Goal: Information Seeking & Learning: Learn about a topic

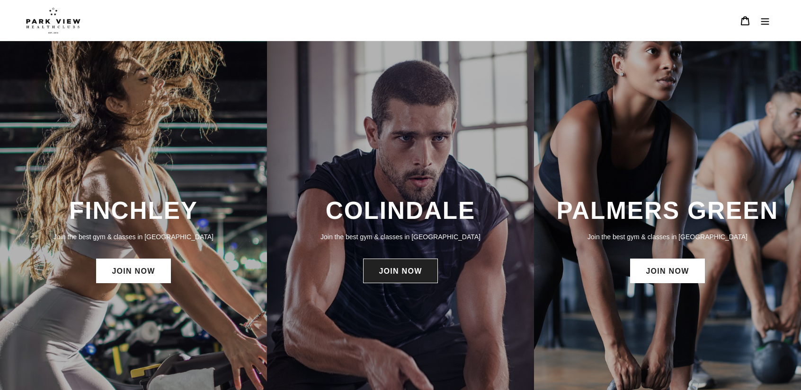
click at [409, 280] on link "JOIN NOW" at bounding box center [400, 271] width 74 height 25
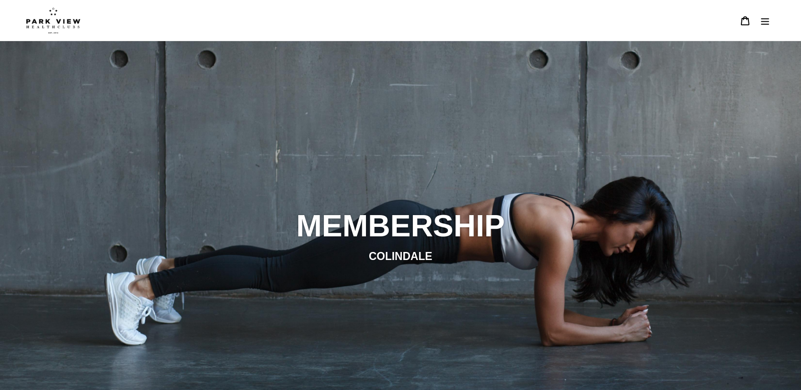
click at [56, 21] on img at bounding box center [53, 20] width 54 height 26
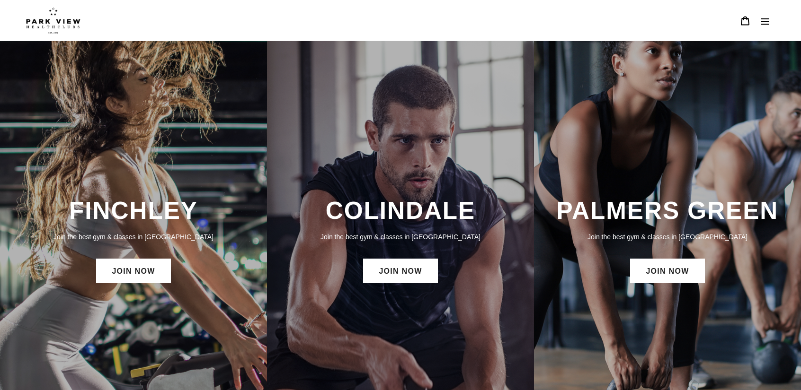
click at [763, 21] on icon "Menu" at bounding box center [765, 21] width 8 height 7
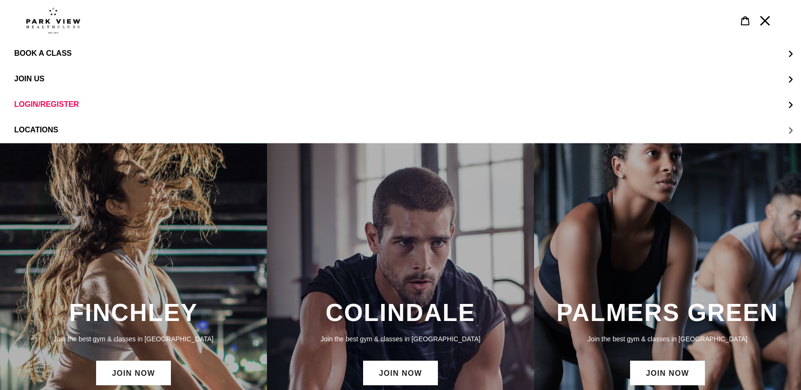
click at [68, 130] on button "LOCATIONS" at bounding box center [400, 130] width 801 height 26
click at [62, 75] on span "Colindale" at bounding box center [55, 79] width 44 height 9
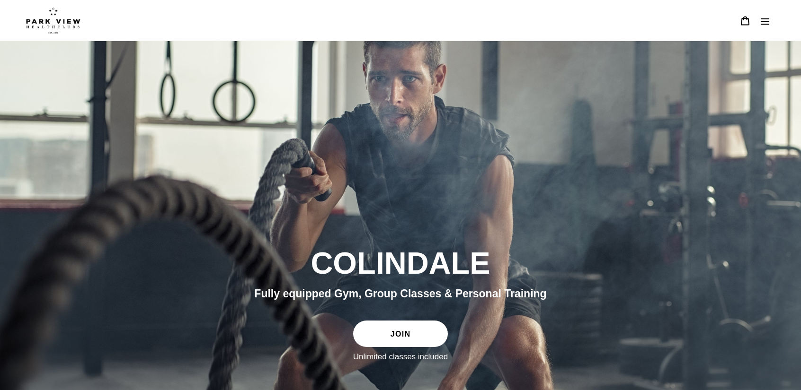
click at [770, 24] on button "Menu" at bounding box center [765, 20] width 20 height 20
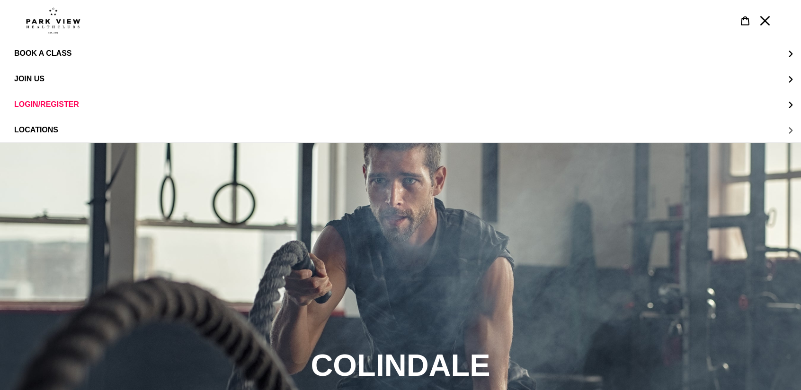
click at [43, 128] on span "LOCATIONS" at bounding box center [36, 130] width 44 height 8
click at [62, 79] on span "Colindale" at bounding box center [55, 79] width 44 height 9
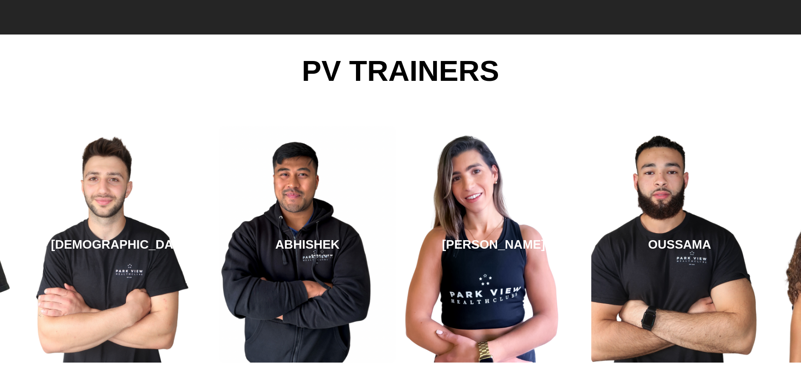
scroll to position [1300, 0]
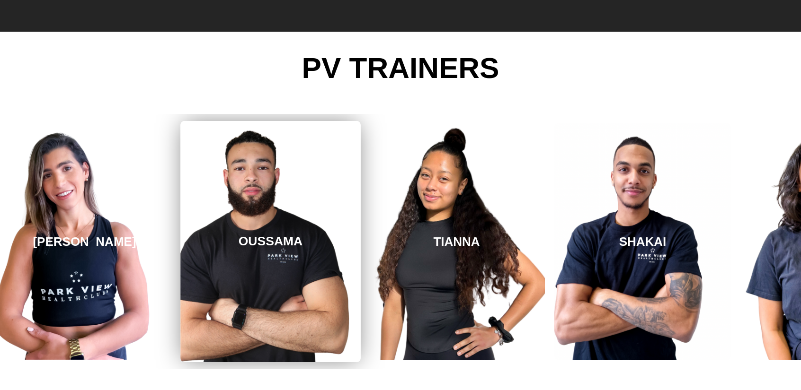
drag, startPoint x: 697, startPoint y: 265, endPoint x: 289, endPoint y: 237, distance: 409.3
click at [289, 237] on link "OUSSAMA" at bounding box center [270, 241] width 180 height 241
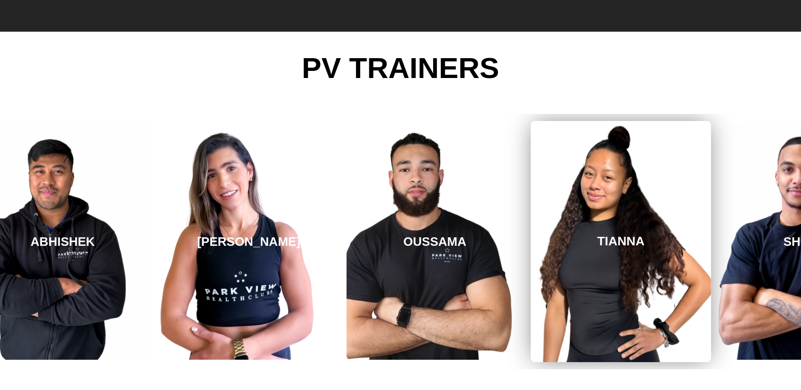
drag, startPoint x: 553, startPoint y: 238, endPoint x: 191, endPoint y: 206, distance: 362.9
click at [530, 206] on link "TIANNA" at bounding box center [620, 241] width 180 height 241
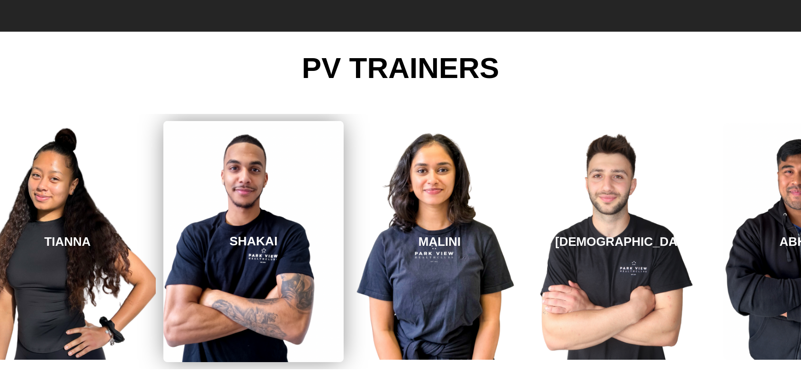
drag, startPoint x: 668, startPoint y: 233, endPoint x: 241, endPoint y: 219, distance: 427.0
click at [241, 219] on link "SHAKAI" at bounding box center [253, 241] width 180 height 241
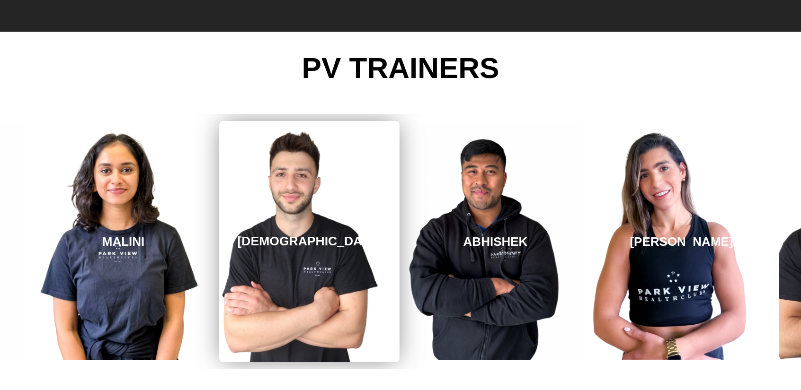
drag, startPoint x: 787, startPoint y: 235, endPoint x: 234, endPoint y: 201, distance: 553.7
click at [234, 201] on link "[DEMOGRAPHIC_DATA]" at bounding box center [309, 241] width 180 height 241
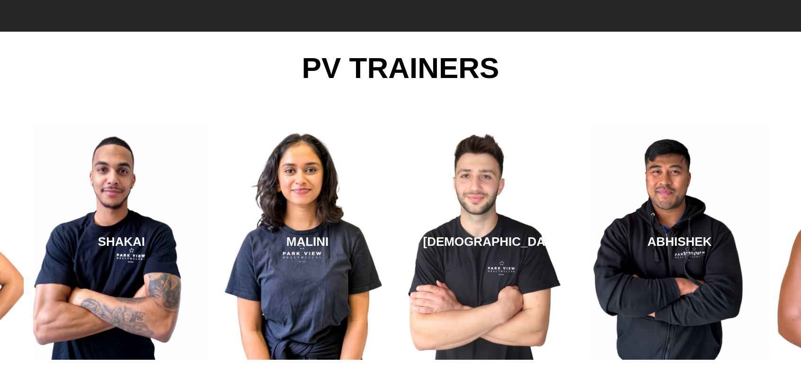
drag, startPoint x: 702, startPoint y: 224, endPoint x: -167, endPoint y: 97, distance: 877.4
click at [0, 97] on html "Skip to content Just added to your cart Qty: View cart ( ) Continue shopping Su…" at bounding box center [400, 16] width 801 height 2632
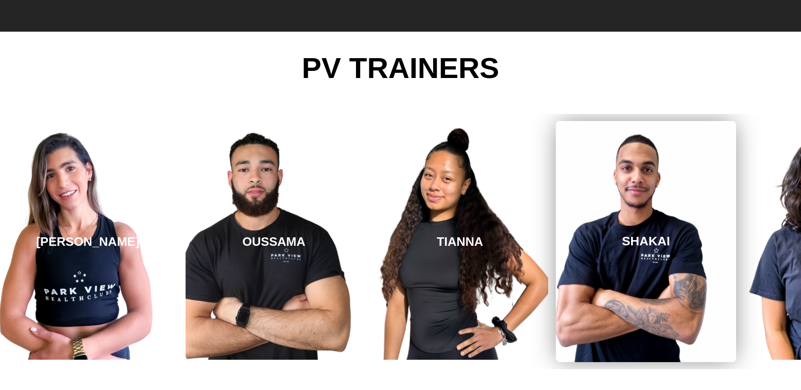
drag, startPoint x: 159, startPoint y: 168, endPoint x: 684, endPoint y: 222, distance: 527.6
click at [684, 222] on link "SHAKAI" at bounding box center [646, 241] width 180 height 241
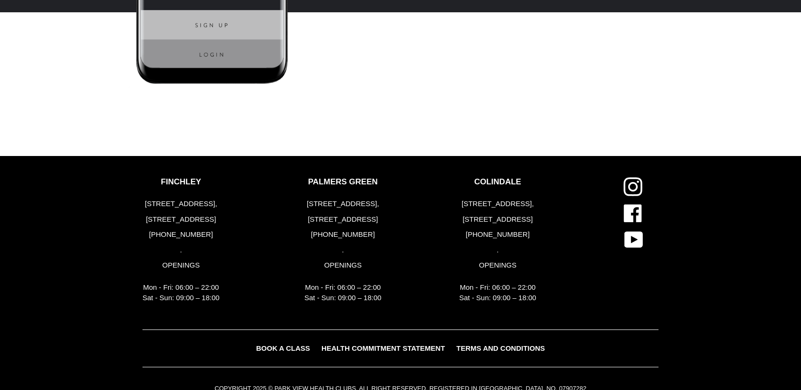
scroll to position [2240, 0]
